Goal: Information Seeking & Learning: Learn about a topic

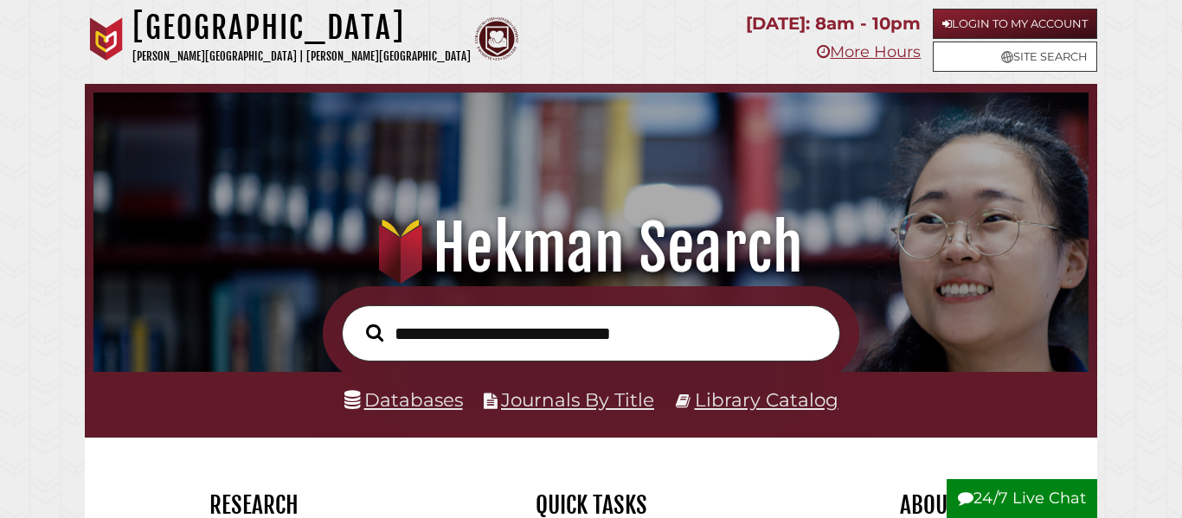
scroll to position [329, 986]
click at [439, 410] on link "Databases" at bounding box center [403, 400] width 119 height 22
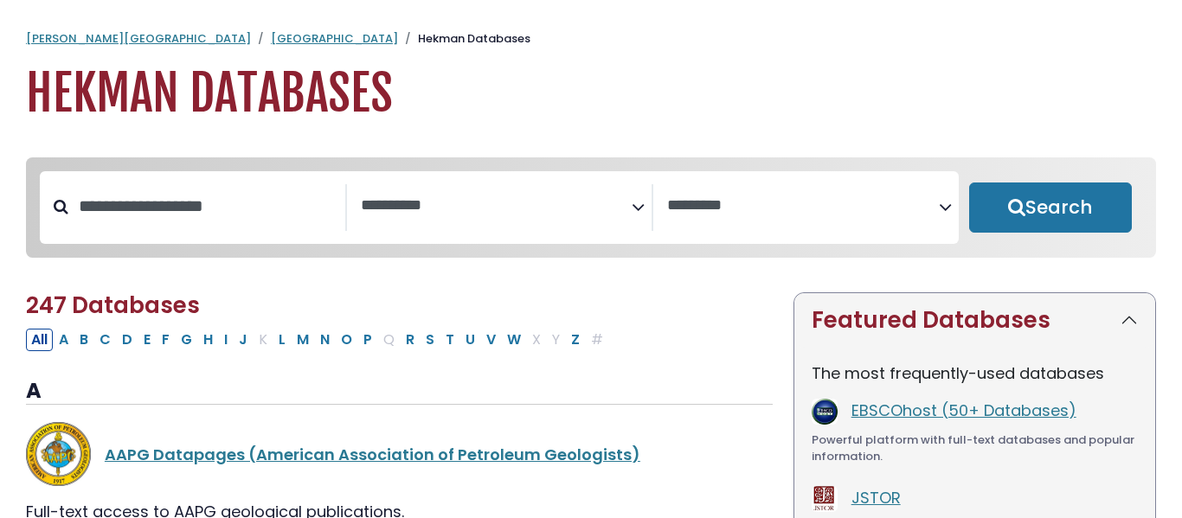
select select "Database Subject Filter"
select select "Database Vendors Filter"
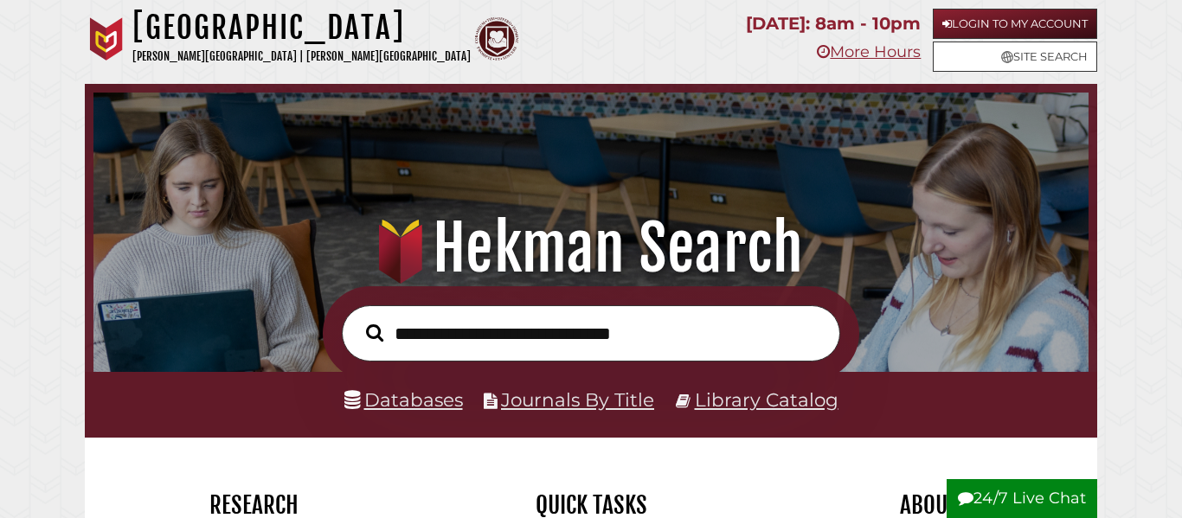
scroll to position [329, 986]
click at [551, 330] on input "text" at bounding box center [591, 333] width 498 height 56
type input "**********"
click at [357, 319] on button "Search" at bounding box center [374, 332] width 35 height 27
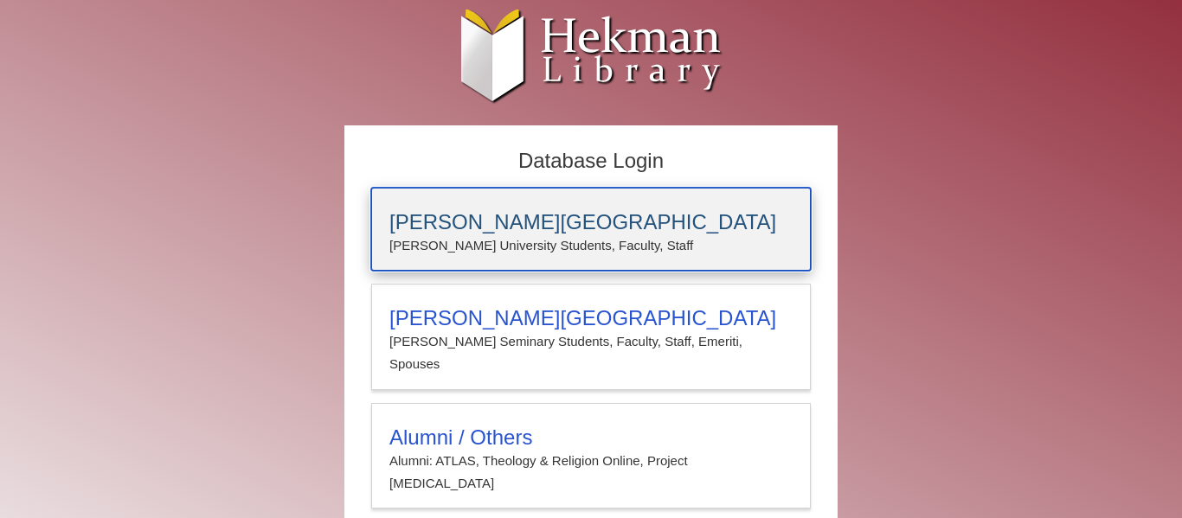
click at [510, 234] on p "Calvin University Students, Faculty, Staff" at bounding box center [590, 245] width 403 height 22
